Goal: Task Accomplishment & Management: Manage account settings

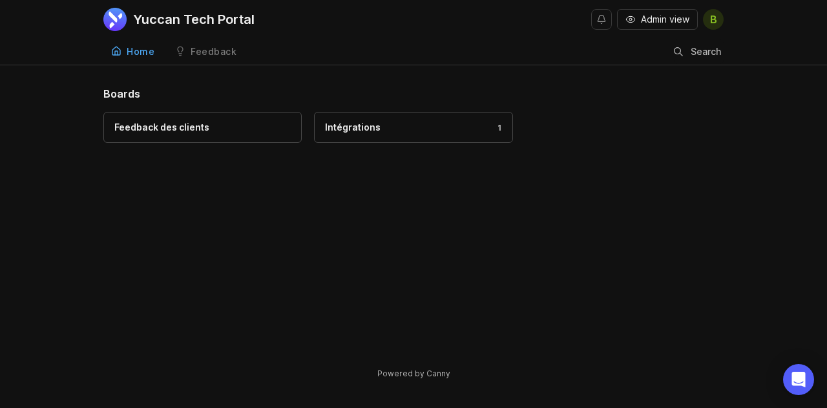
click at [717, 16] on span "B" at bounding box center [713, 19] width 21 height 21
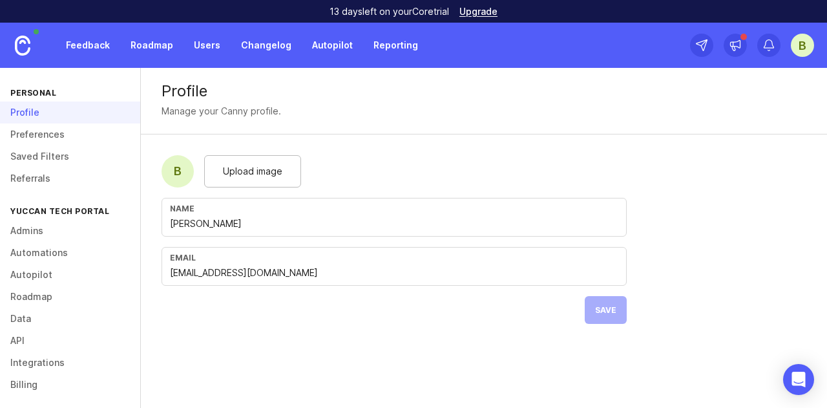
click at [202, 51] on link "Users" at bounding box center [207, 45] width 42 height 23
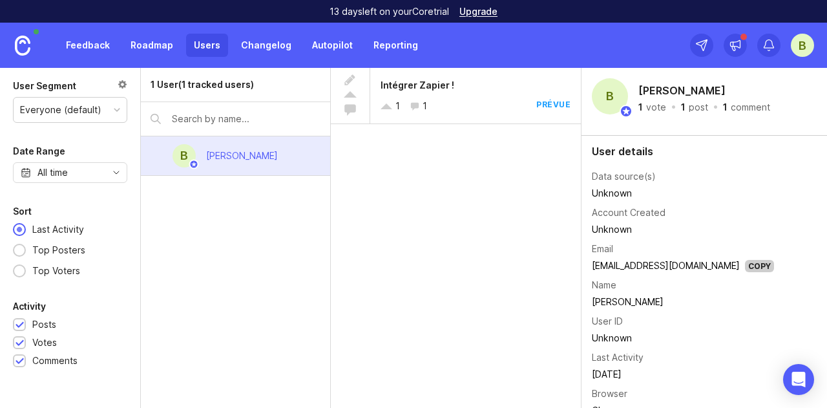
click at [32, 48] on link at bounding box center [22, 45] width 45 height 45
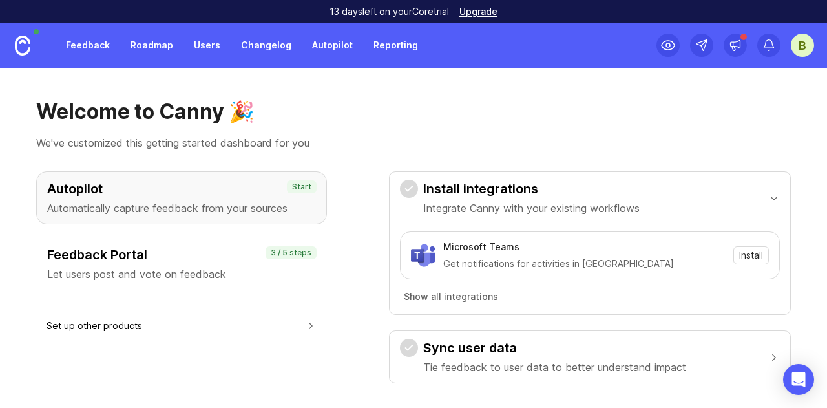
click at [100, 45] on link "Feedback" at bounding box center [87, 45] width 59 height 23
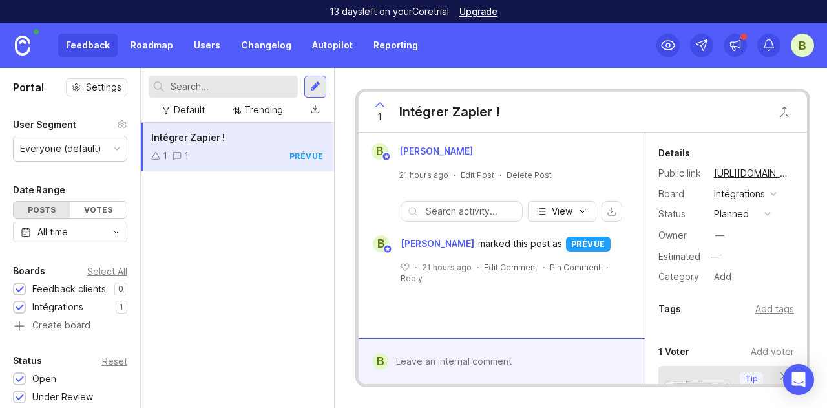
click at [748, 209] on button "planned" at bounding box center [742, 214] width 65 height 17
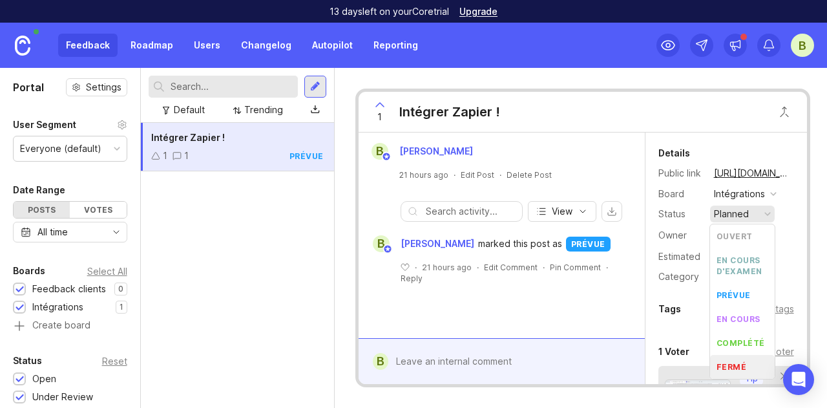
click at [595, 170] on div "21 hours ago · Edit Post · Delete Post" at bounding box center [502, 174] width 276 height 11
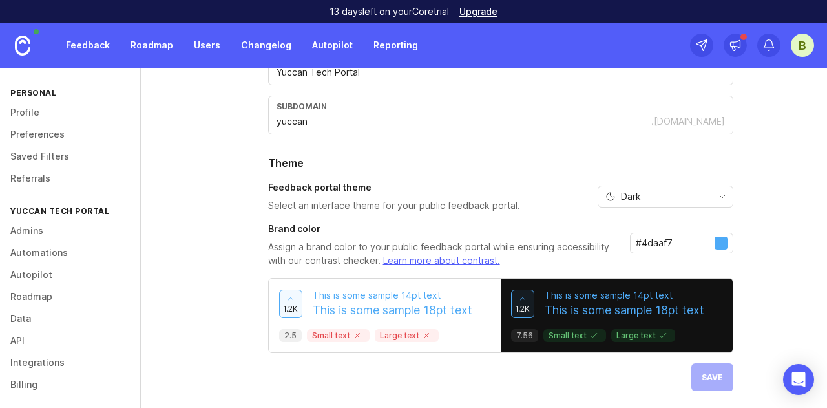
click at [56, 226] on link "Admins" at bounding box center [70, 231] width 140 height 22
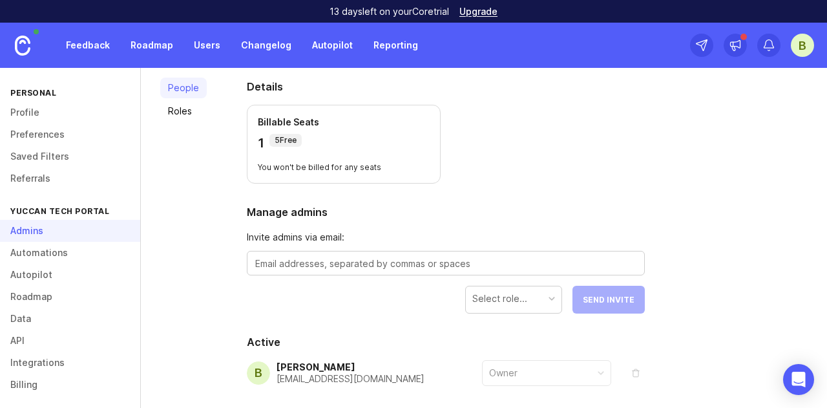
scroll to position [129, 0]
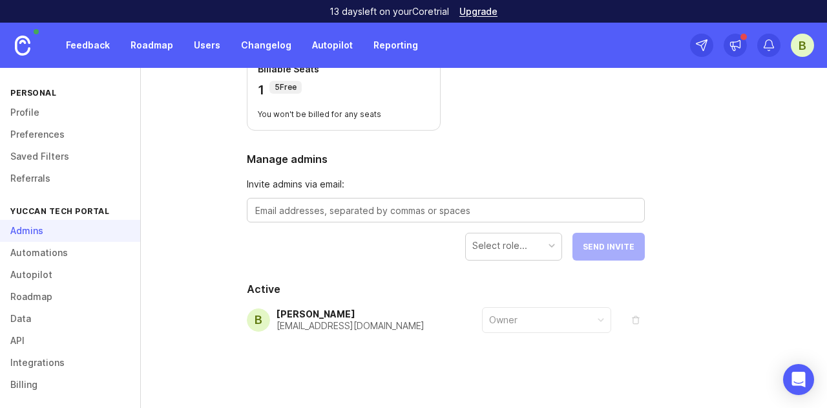
click at [371, 211] on textarea at bounding box center [445, 211] width 381 height 14
type textarea "[EMAIL_ADDRESS][DOMAIN_NAME]"
click at [536, 237] on div "Select role..." at bounding box center [514, 245] width 96 height 25
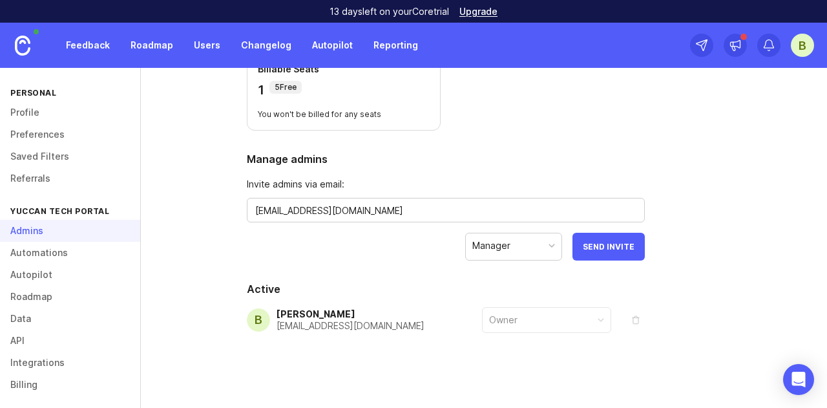
drag, startPoint x: 361, startPoint y: 216, endPoint x: 206, endPoint y: 216, distance: 154.5
click at [206, 216] on div "People Roles Details Billable Seats 1 5 Free You won't be billed for any seats …" at bounding box center [484, 210] width 686 height 410
click at [599, 244] on span "Send Invite" at bounding box center [609, 247] width 52 height 10
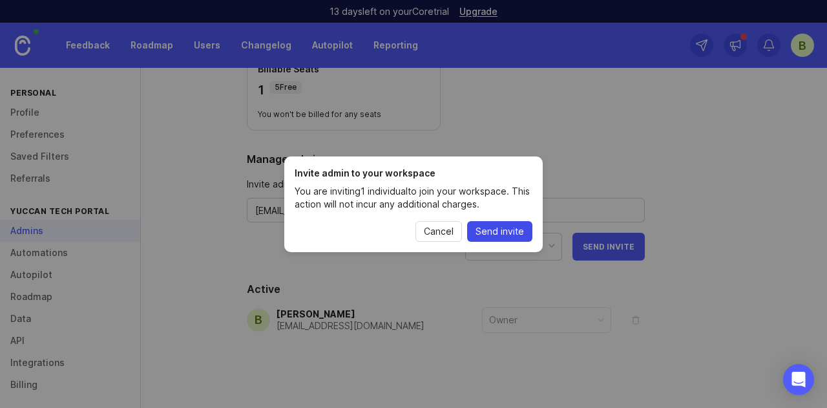
click at [500, 228] on span "Send invite" at bounding box center [500, 231] width 48 height 13
